Goal: Information Seeking & Learning: Learn about a topic

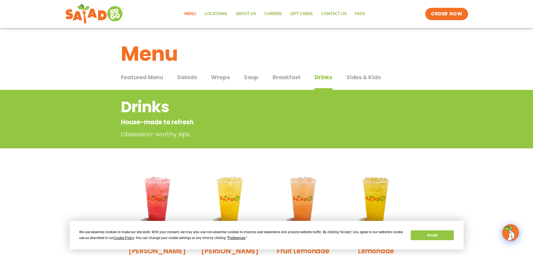
click at [184, 77] on span "Salads" at bounding box center [187, 77] width 20 height 8
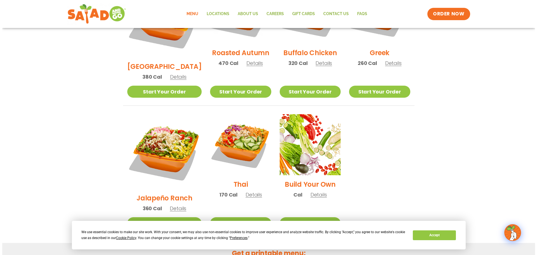
scroll to position [336, 0]
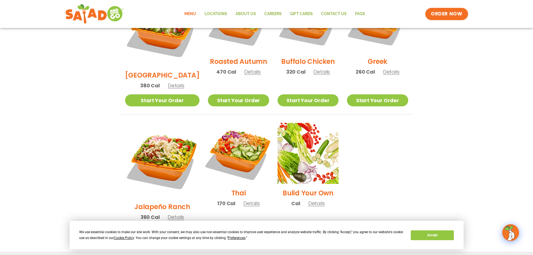
click at [227, 137] on img at bounding box center [238, 153] width 72 height 72
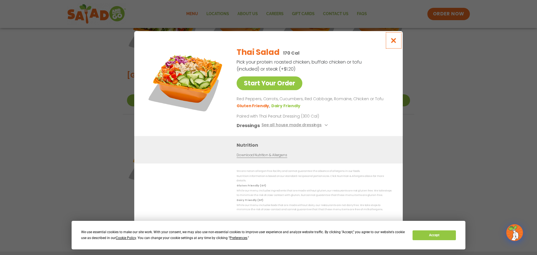
click at [394, 42] on icon "Close modal" at bounding box center [393, 40] width 7 height 6
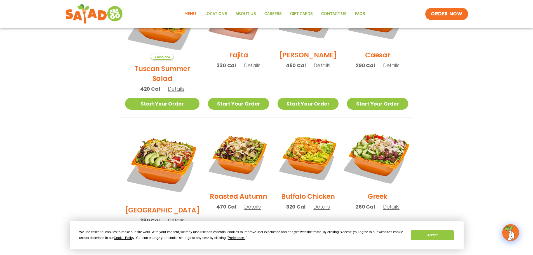
scroll to position [128, 0]
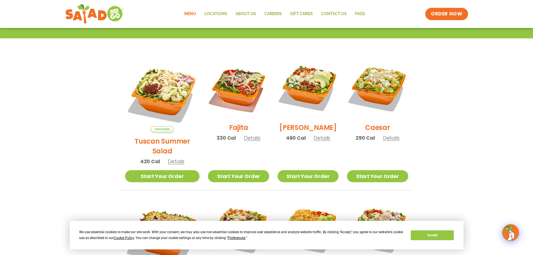
click at [154, 136] on h2 "Tuscan Summer Salad" at bounding box center [162, 146] width 75 height 20
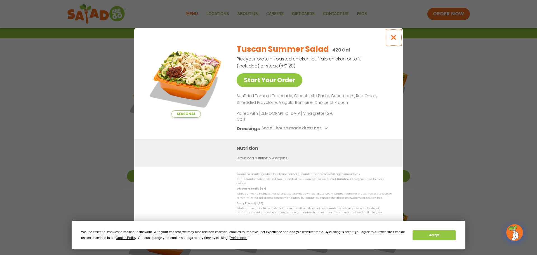
click at [395, 40] on icon "Close modal" at bounding box center [393, 37] width 7 height 6
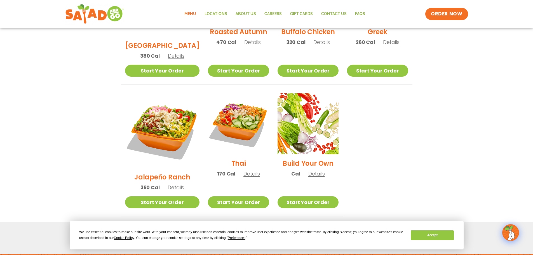
scroll to position [380, 0]
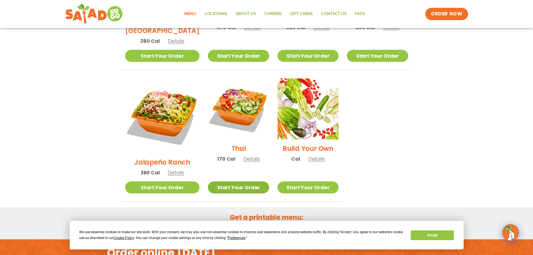
click at [220, 181] on link "Start Your Order" at bounding box center [238, 187] width 61 height 12
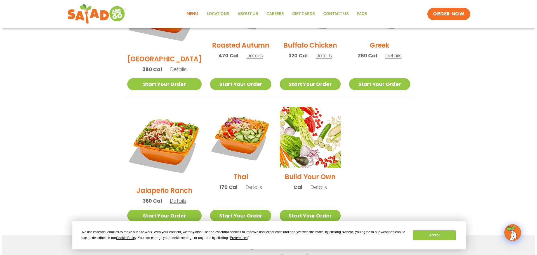
scroll to position [352, 0]
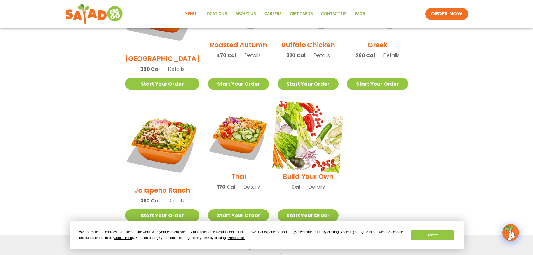
click at [308, 118] on img at bounding box center [308, 137] width 72 height 72
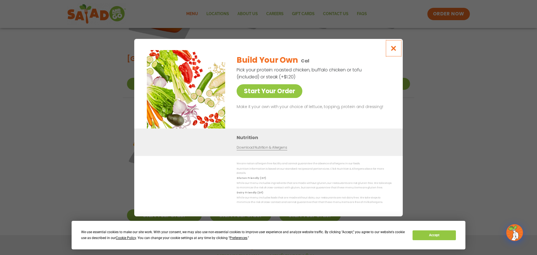
click at [394, 50] on icon "Close modal" at bounding box center [393, 48] width 7 height 6
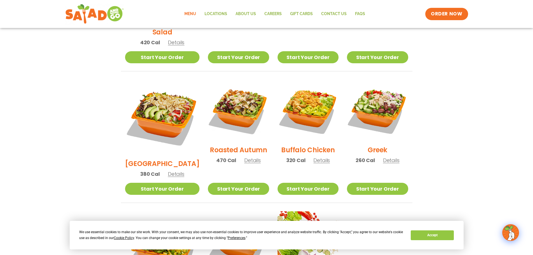
scroll to position [240, 0]
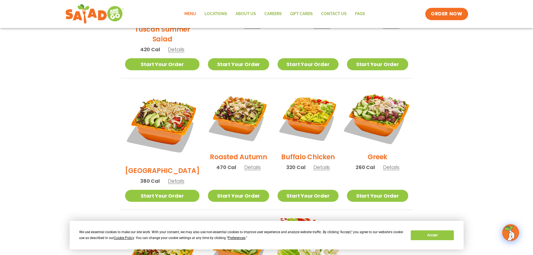
click at [381, 99] on img at bounding box center [377, 117] width 72 height 72
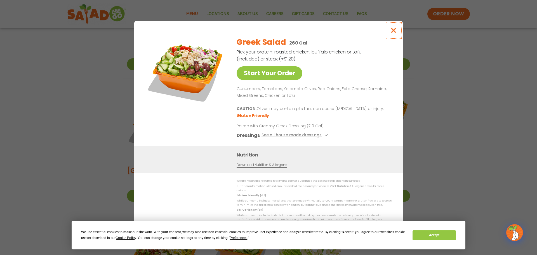
click at [395, 33] on icon "Close modal" at bounding box center [393, 30] width 7 height 6
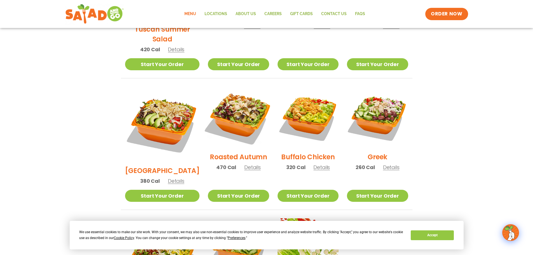
click at [228, 102] on img at bounding box center [238, 117] width 72 height 72
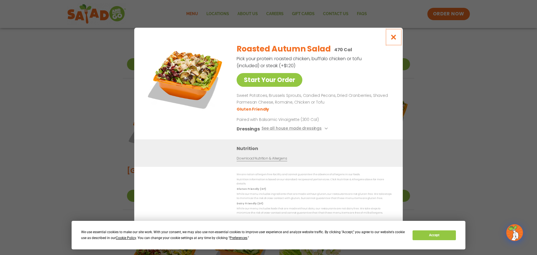
click at [393, 40] on icon "Close modal" at bounding box center [393, 37] width 7 height 6
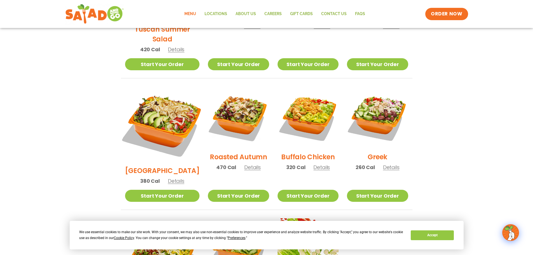
click at [163, 99] on img at bounding box center [162, 124] width 88 height 88
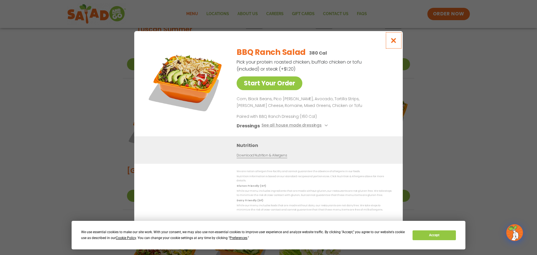
click at [393, 43] on icon "Close modal" at bounding box center [393, 40] width 7 height 6
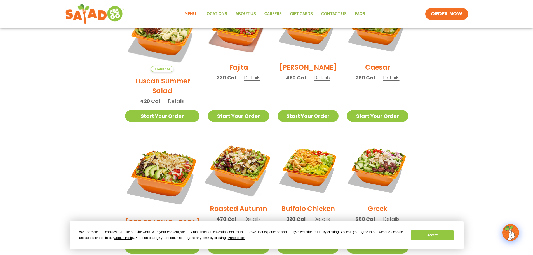
scroll to position [156, 0]
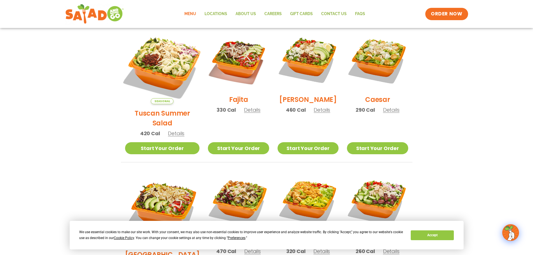
click at [157, 66] on img at bounding box center [162, 67] width 88 height 88
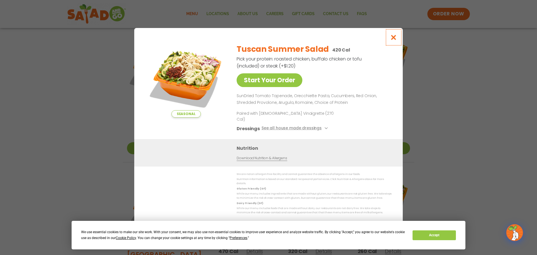
click at [394, 40] on icon "Close modal" at bounding box center [393, 37] width 7 height 6
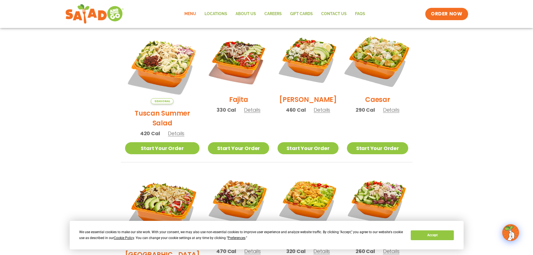
click at [376, 56] on img at bounding box center [377, 60] width 72 height 72
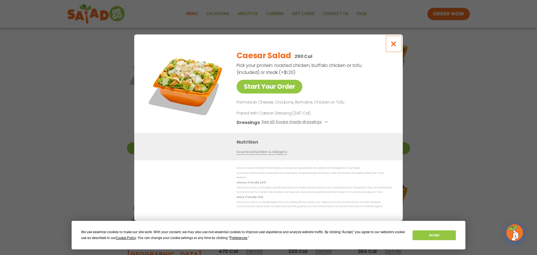
click at [392, 46] on icon "Close modal" at bounding box center [393, 44] width 7 height 6
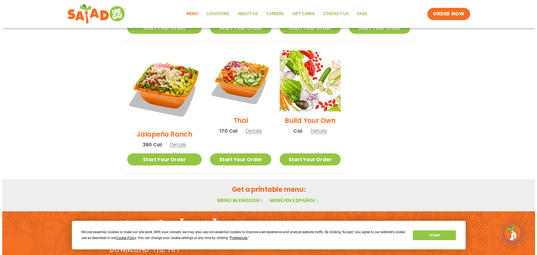
scroll to position [419, 0]
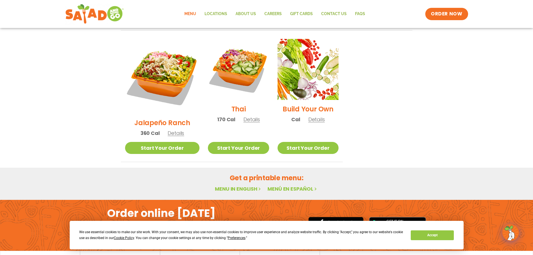
click at [243, 116] on span "Details" at bounding box center [251, 119] width 16 height 7
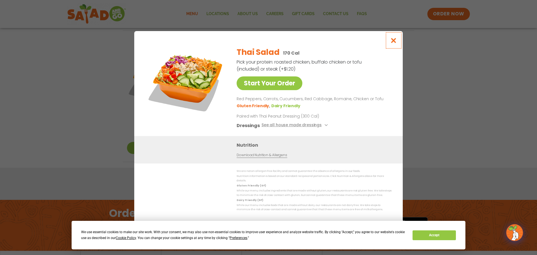
click at [393, 43] on icon "Close modal" at bounding box center [393, 40] width 7 height 6
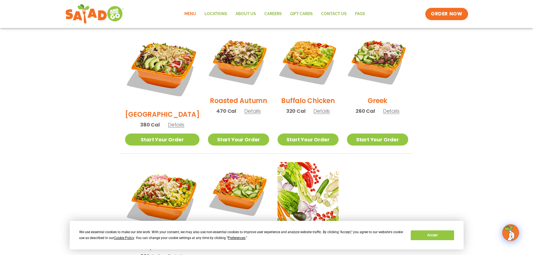
scroll to position [296, 0]
